Goal: Transaction & Acquisition: Purchase product/service

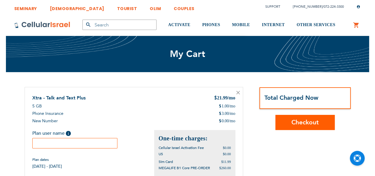
click at [62, 142] on input "text" at bounding box center [74, 143] width 85 height 10
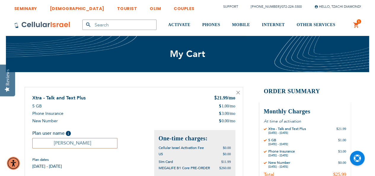
type input "Chaim Diamond"
click at [126, 155] on div "Plan user name Help Please fill in the students name. If plan user is not a stu…" at bounding box center [93, 149] width 122 height 39
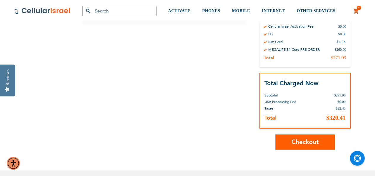
scroll to position [184, 0]
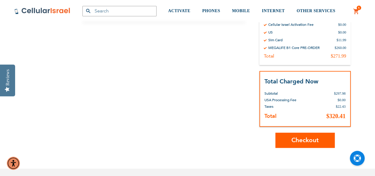
click at [310, 135] on button "Checkout" at bounding box center [305, 140] width 59 height 15
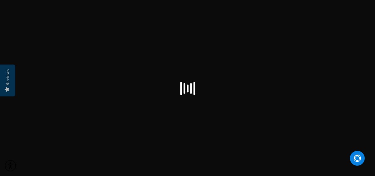
scroll to position [8, 0]
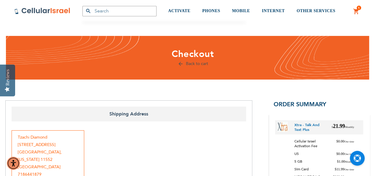
checkbox input "false"
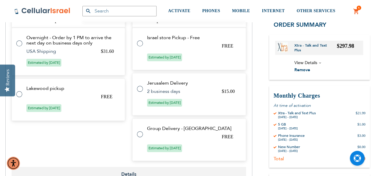
scroll to position [298, 0]
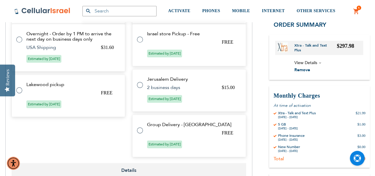
drag, startPoint x: 377, startPoint y: 12, endPoint x: 378, endPoint y: 61, distance: 49.0
click at [192, 139] on tr "Group Delivery - Israel FREE Estimated by Aug 14th, 2025" at bounding box center [189, 136] width 114 height 42
radio input "true"
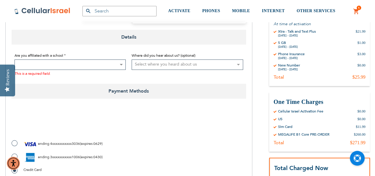
scroll to position [382, 0]
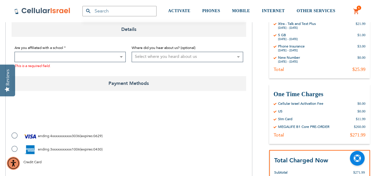
click at [96, 54] on span at bounding box center [71, 57] width 112 height 10
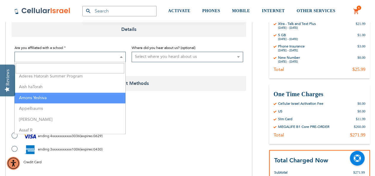
scroll to position [47, 0]
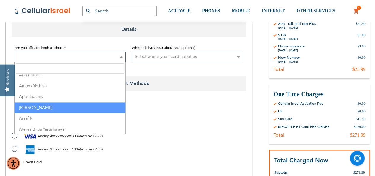
select select "217"
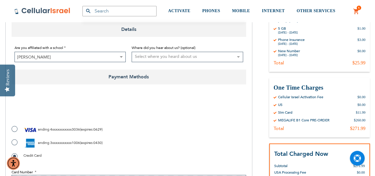
checkbox input "true"
click at [93, 143] on span "expires" at bounding box center [87, 142] width 12 height 5
radio input "true"
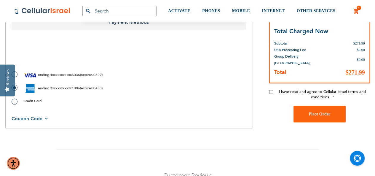
scroll to position [439, 0]
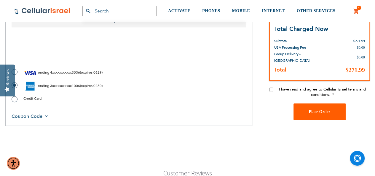
click at [309, 112] on button "Place Order" at bounding box center [320, 111] width 52 height 17
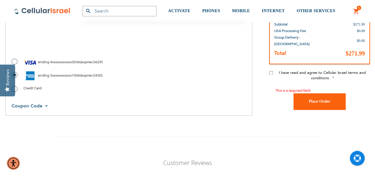
scroll to position [448, 0]
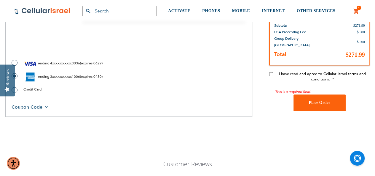
click at [271, 75] on div "I have read and agree to Cellular Israel terms and conditions. This is a requir…" at bounding box center [319, 82] width 101 height 23
click at [271, 73] on input "I have read and agree to Cellular Israel terms and conditions." at bounding box center [271, 74] width 4 height 4
checkbox input "true"
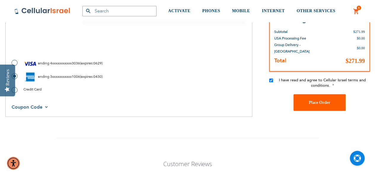
click at [341, 103] on button "Place Order" at bounding box center [320, 102] width 52 height 17
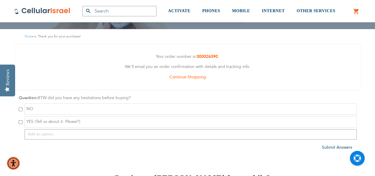
scroll to position [28, 0]
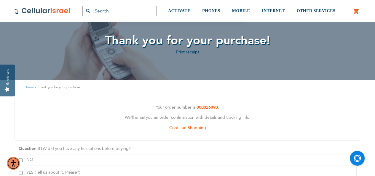
click at [354, 13] on link "0 My Cart" at bounding box center [356, 11] width 7 height 7
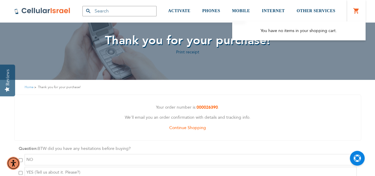
scroll to position [0, 0]
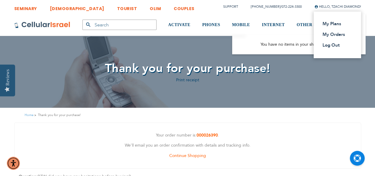
click at [350, 6] on span "Hello, Tzachi Diamond!" at bounding box center [338, 6] width 47 height 4
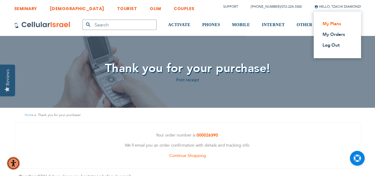
click at [336, 21] on link "My Plans" at bounding box center [336, 24] width 26 height 6
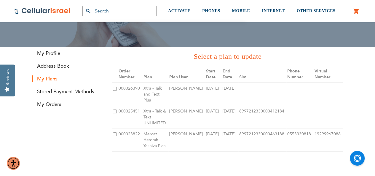
scroll to position [54, 0]
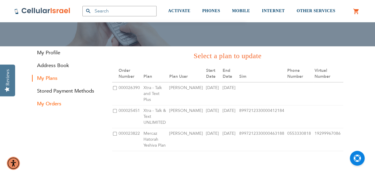
click at [57, 103] on link "My Orders" at bounding box center [67, 103] width 71 height 7
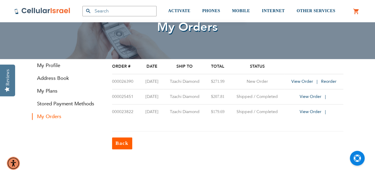
scroll to position [43, 0]
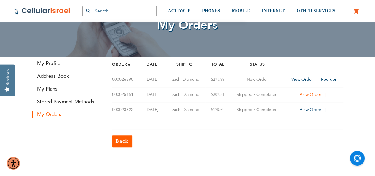
click at [312, 94] on span "View Order" at bounding box center [311, 95] width 22 height 6
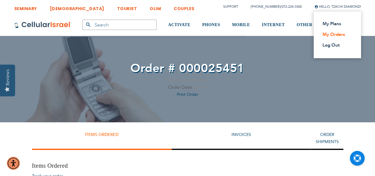
click at [336, 36] on link "My Orders" at bounding box center [336, 34] width 26 height 6
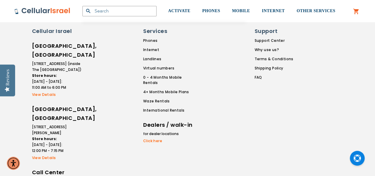
scroll to position [223, 0]
